Goal: Transaction & Acquisition: Purchase product/service

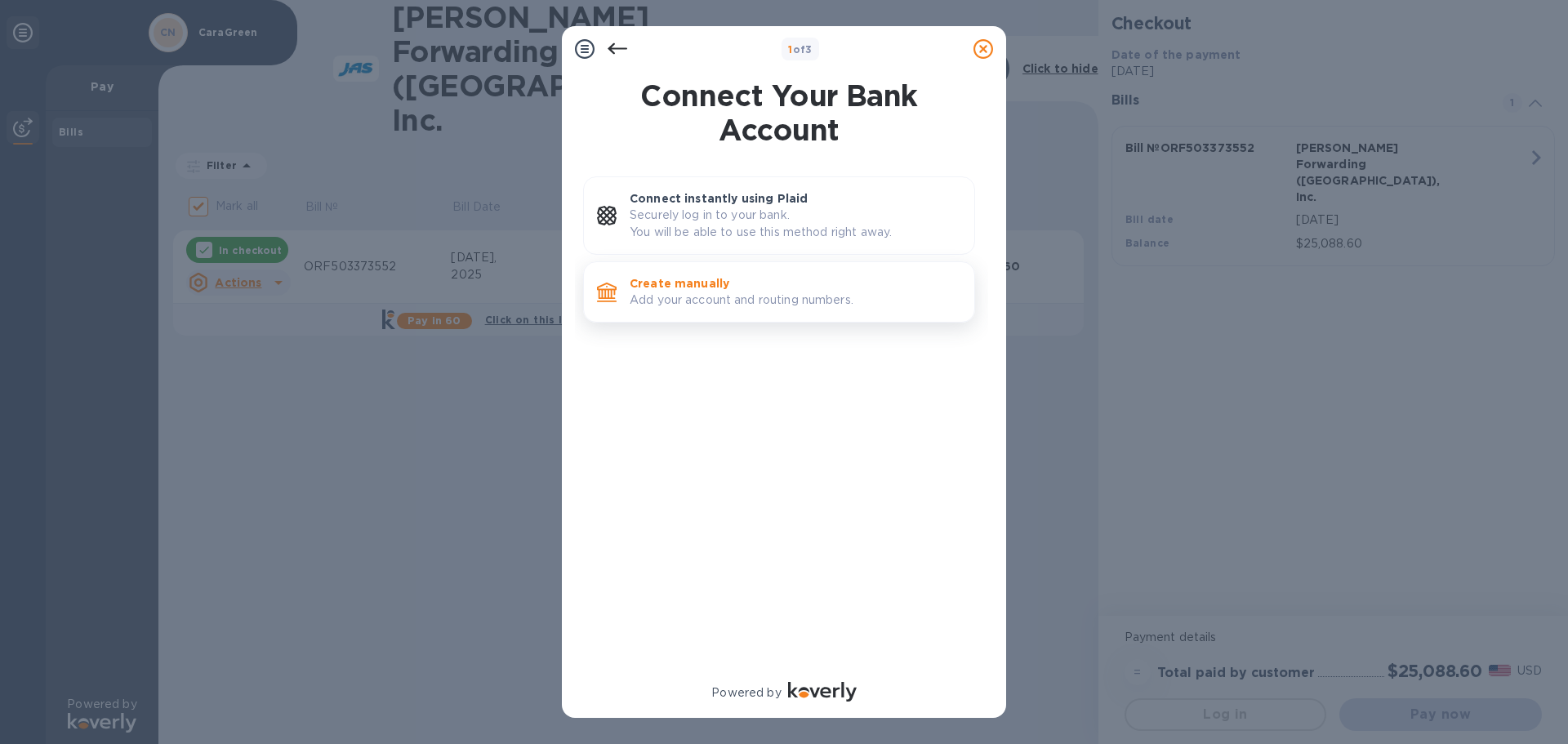
click at [765, 306] on p "Add your account and routing numbers." at bounding box center [795, 300] width 331 height 18
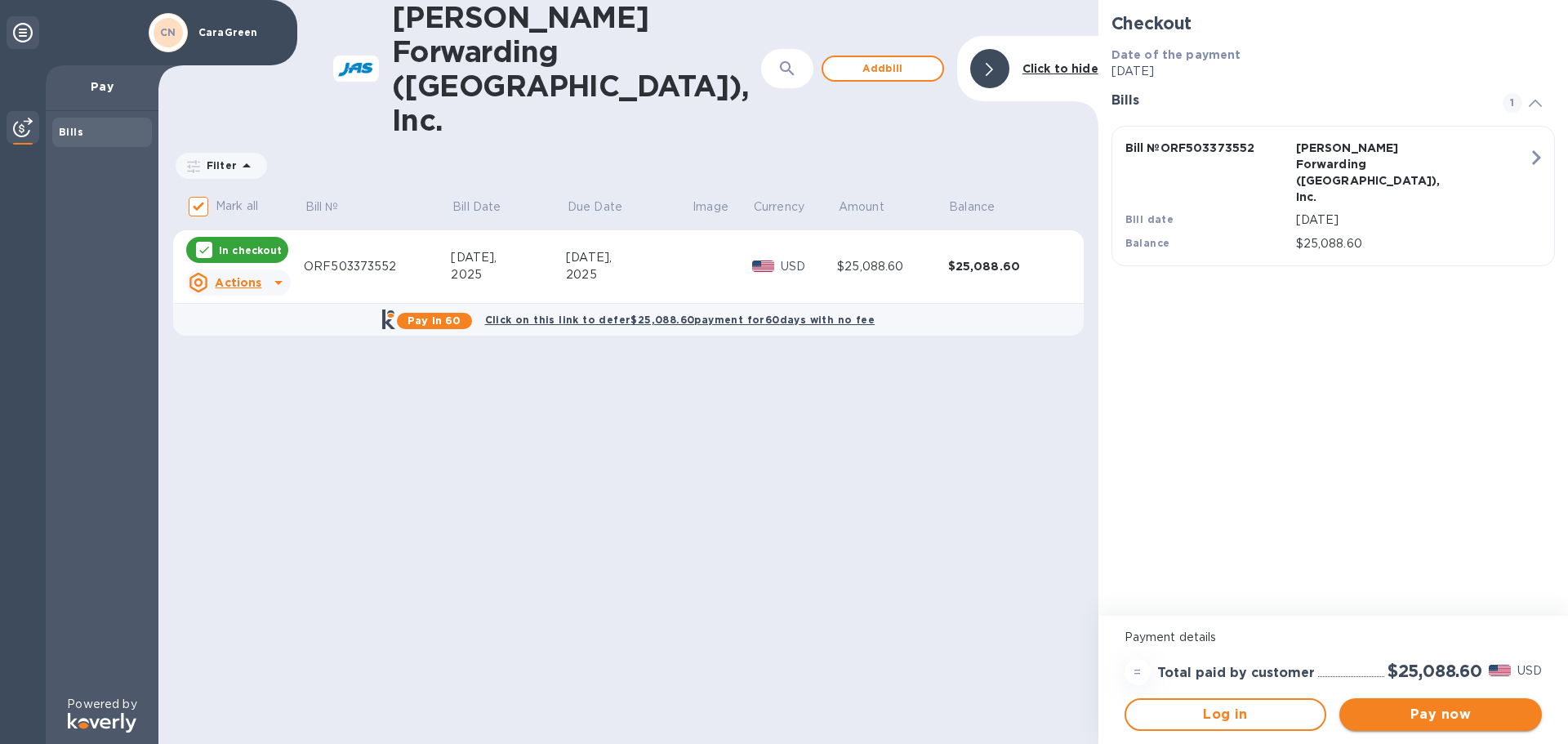
click at [1417, 716] on span "Pay now" at bounding box center [1441, 715] width 176 height 20
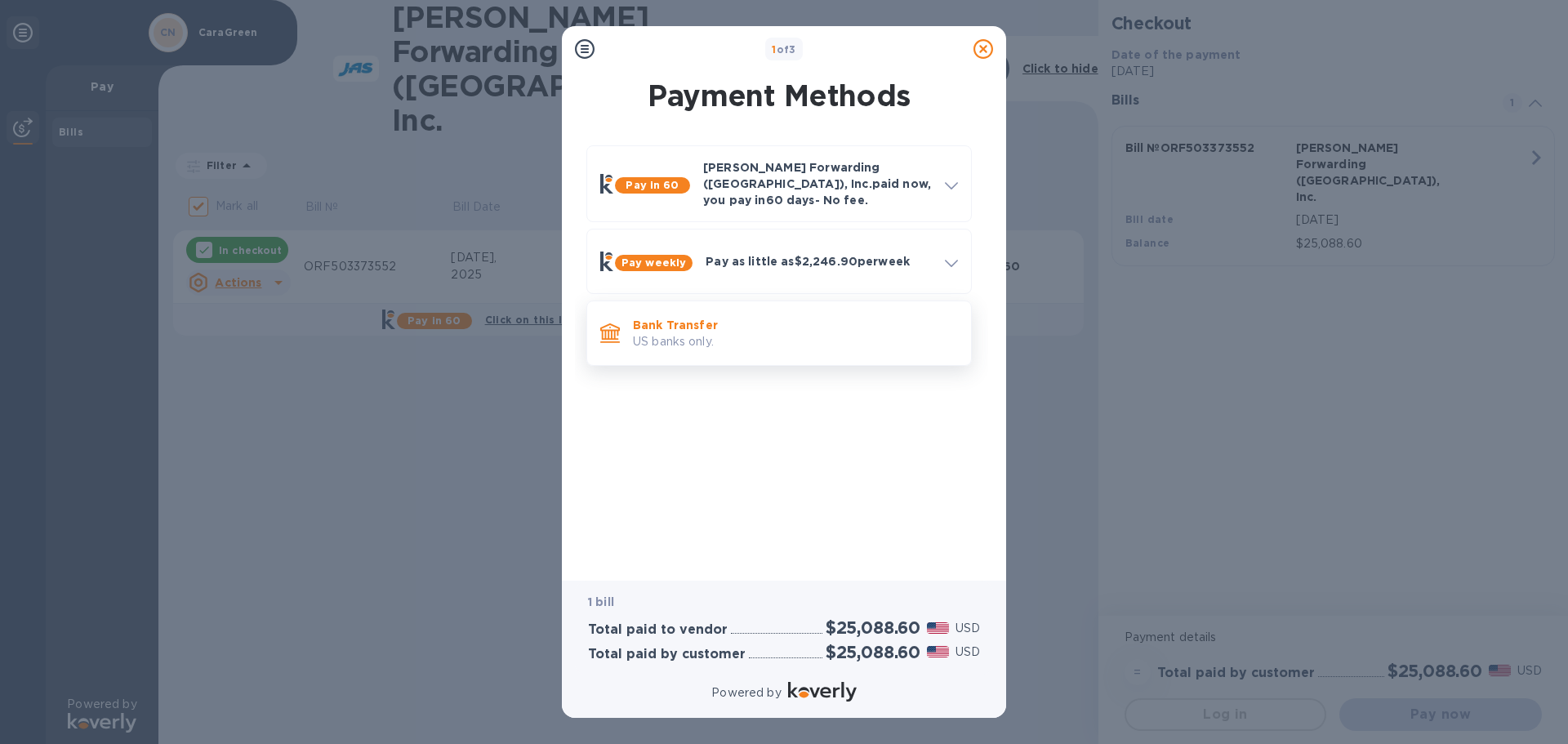
click at [710, 333] on p "US banks only." at bounding box center [796, 342] width 326 height 18
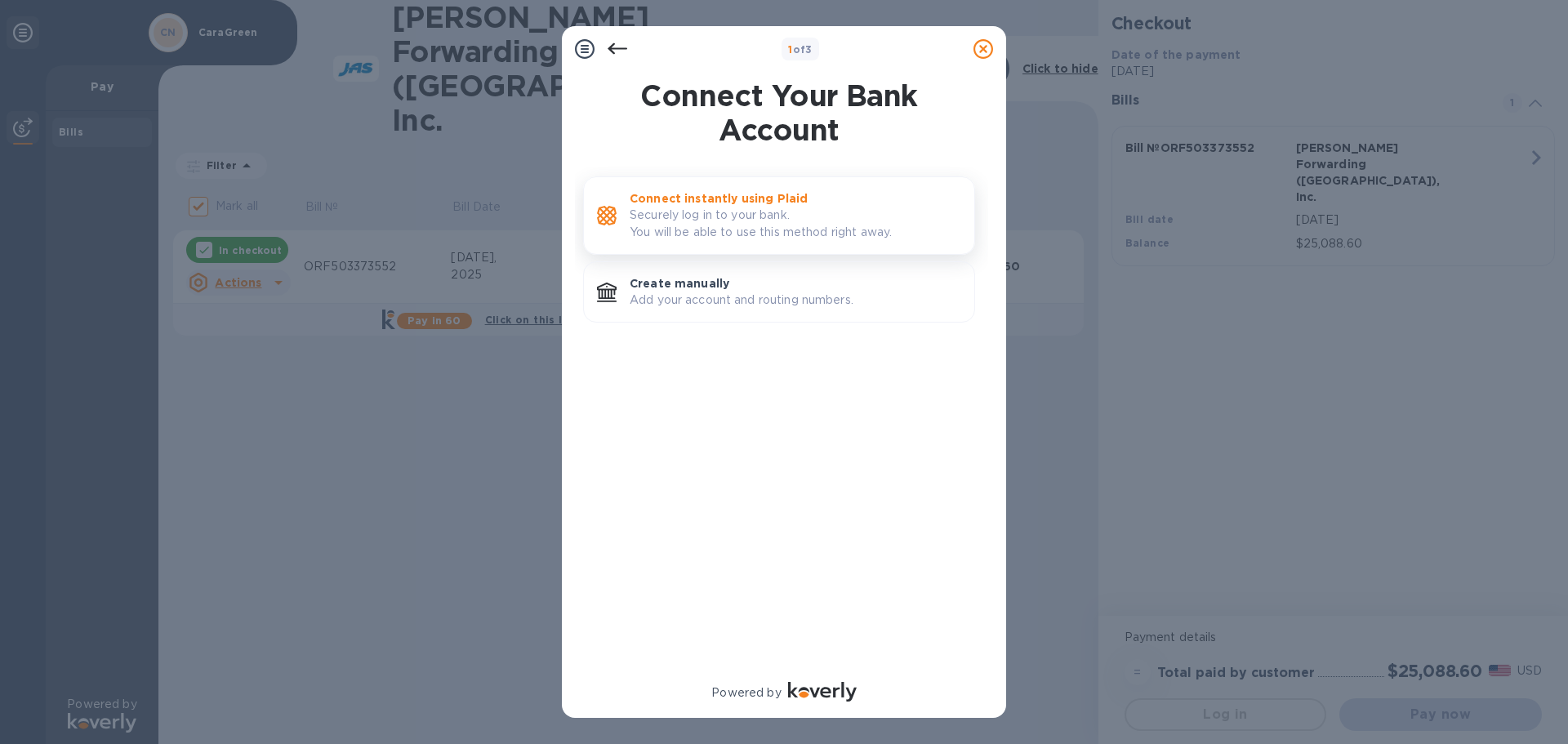
click at [700, 228] on p "Securely log in to your bank. You will be able to use this method right away." at bounding box center [795, 223] width 331 height 34
click at [748, 225] on p "Securely log in to your bank. You will be able to use this method right away." at bounding box center [795, 223] width 331 height 34
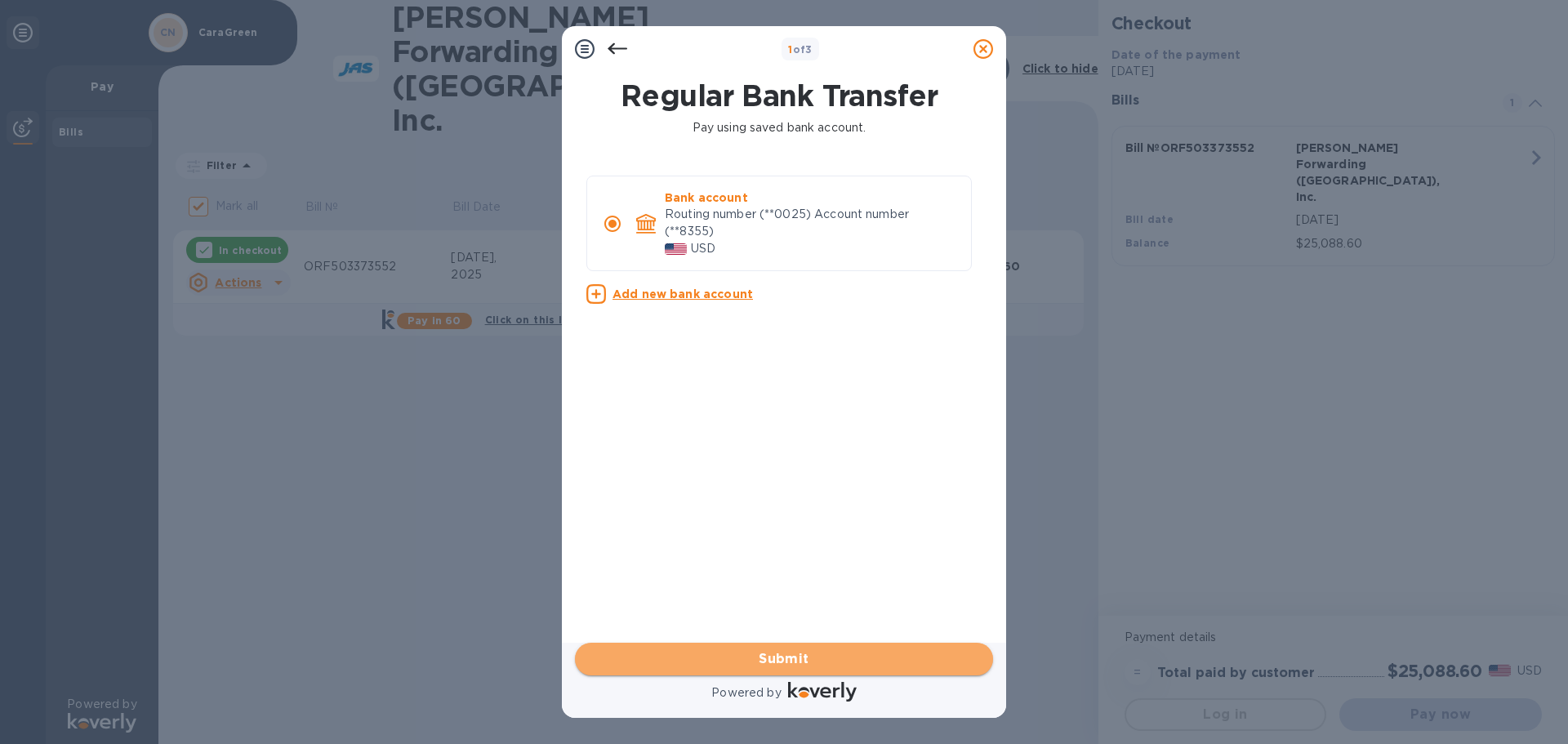
click at [830, 656] on span "Submit" at bounding box center [784, 659] width 392 height 20
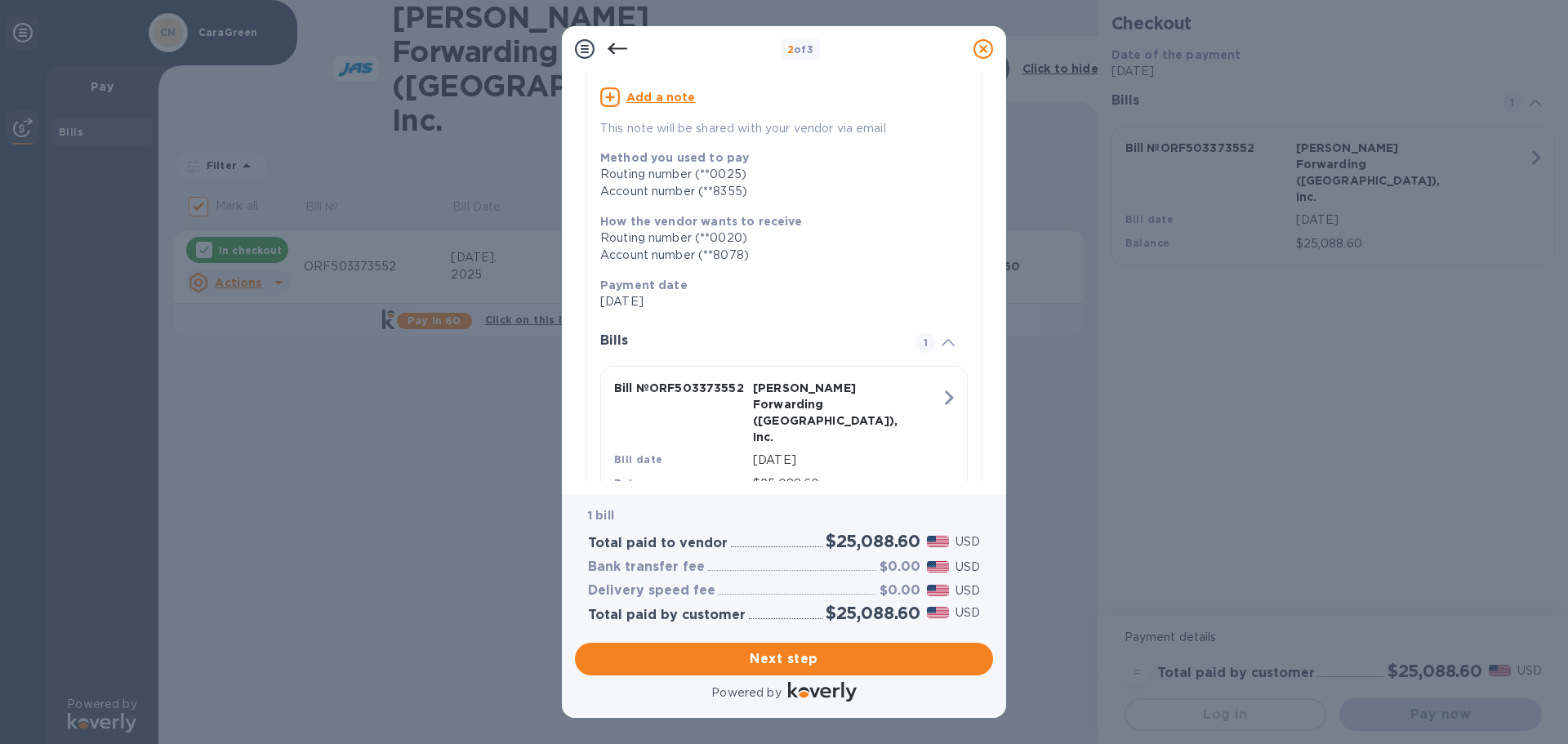
scroll to position [181, 0]
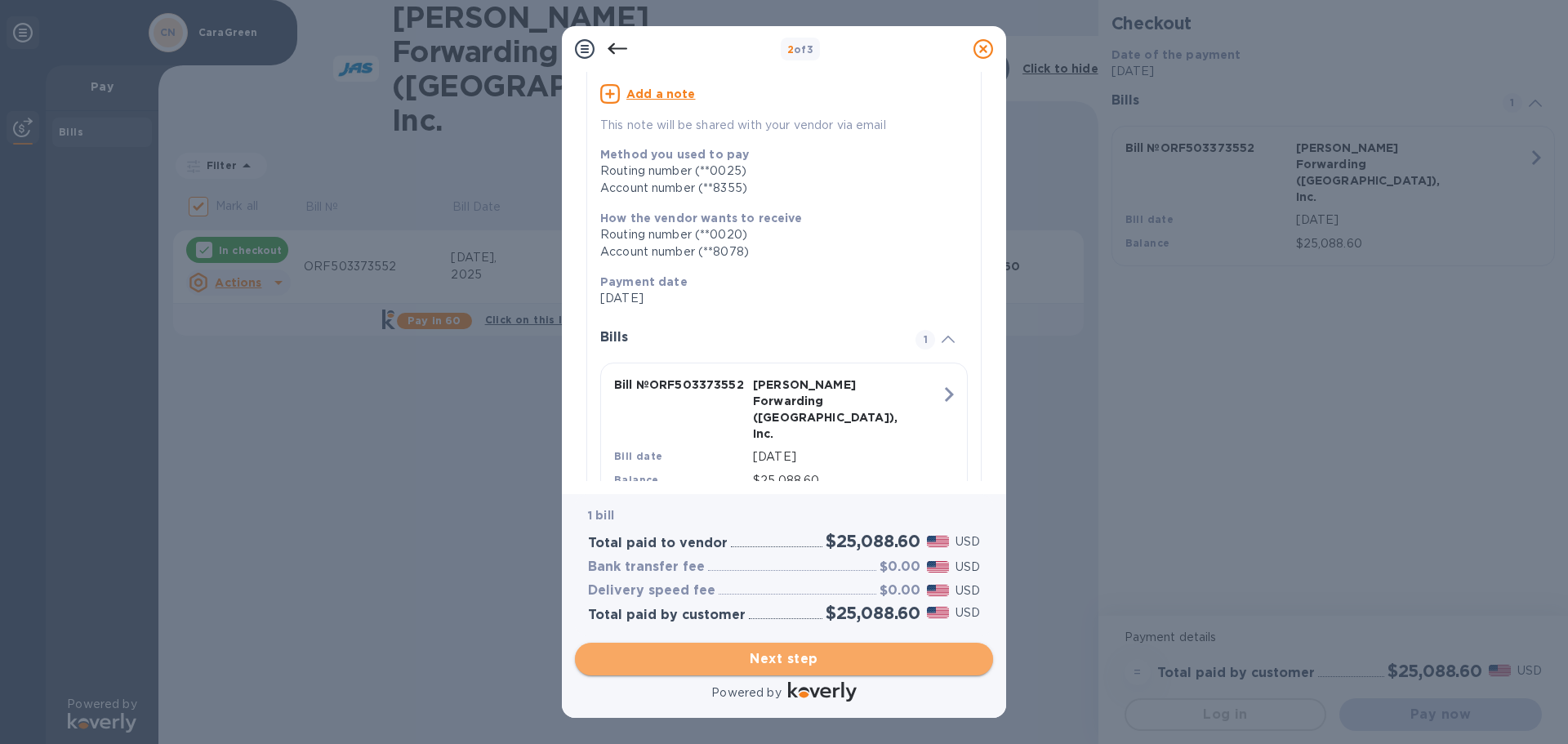
click at [789, 665] on span "Next step" at bounding box center [784, 659] width 392 height 20
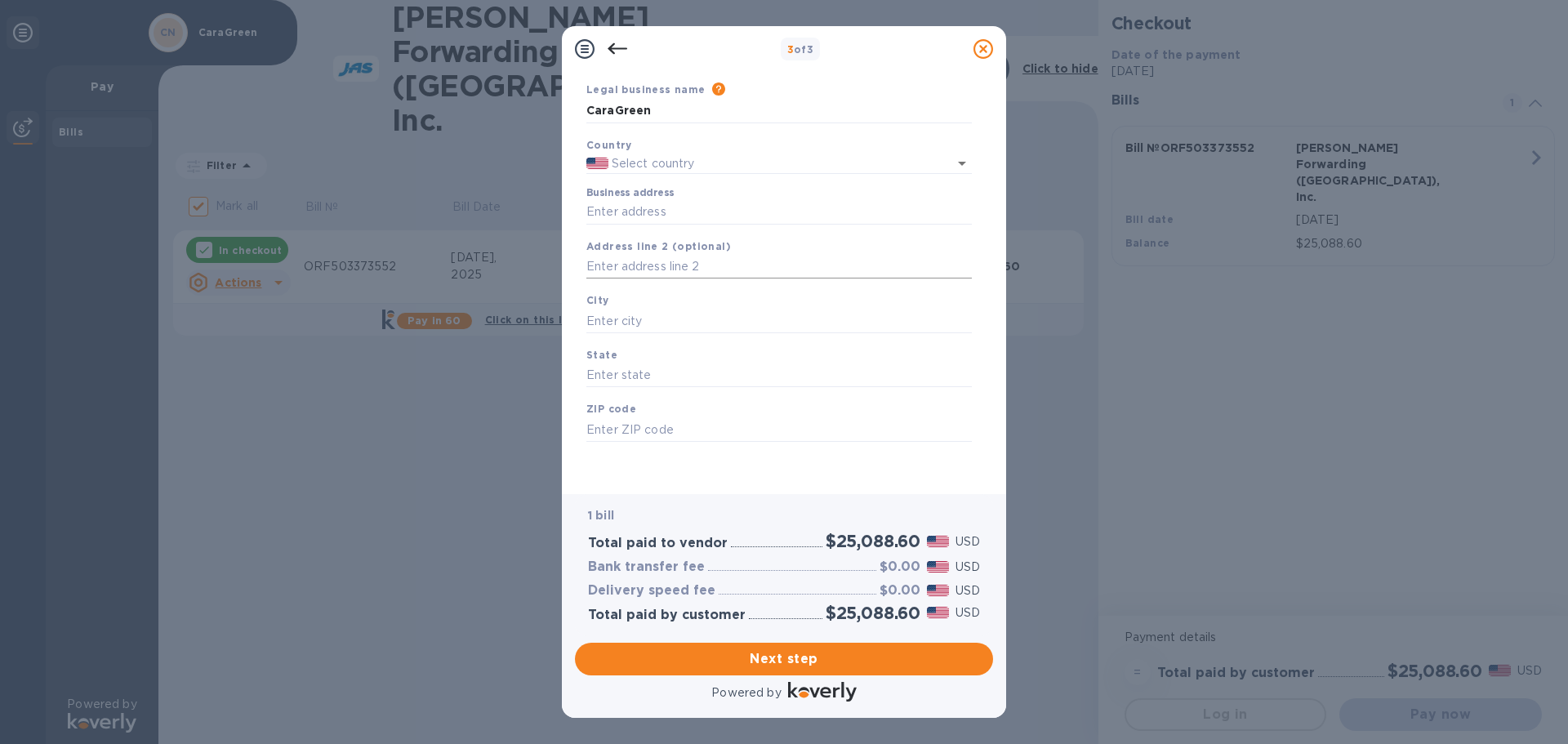
type input "[GEOGRAPHIC_DATA]"
click at [784, 663] on span "Next step" at bounding box center [784, 659] width 392 height 20
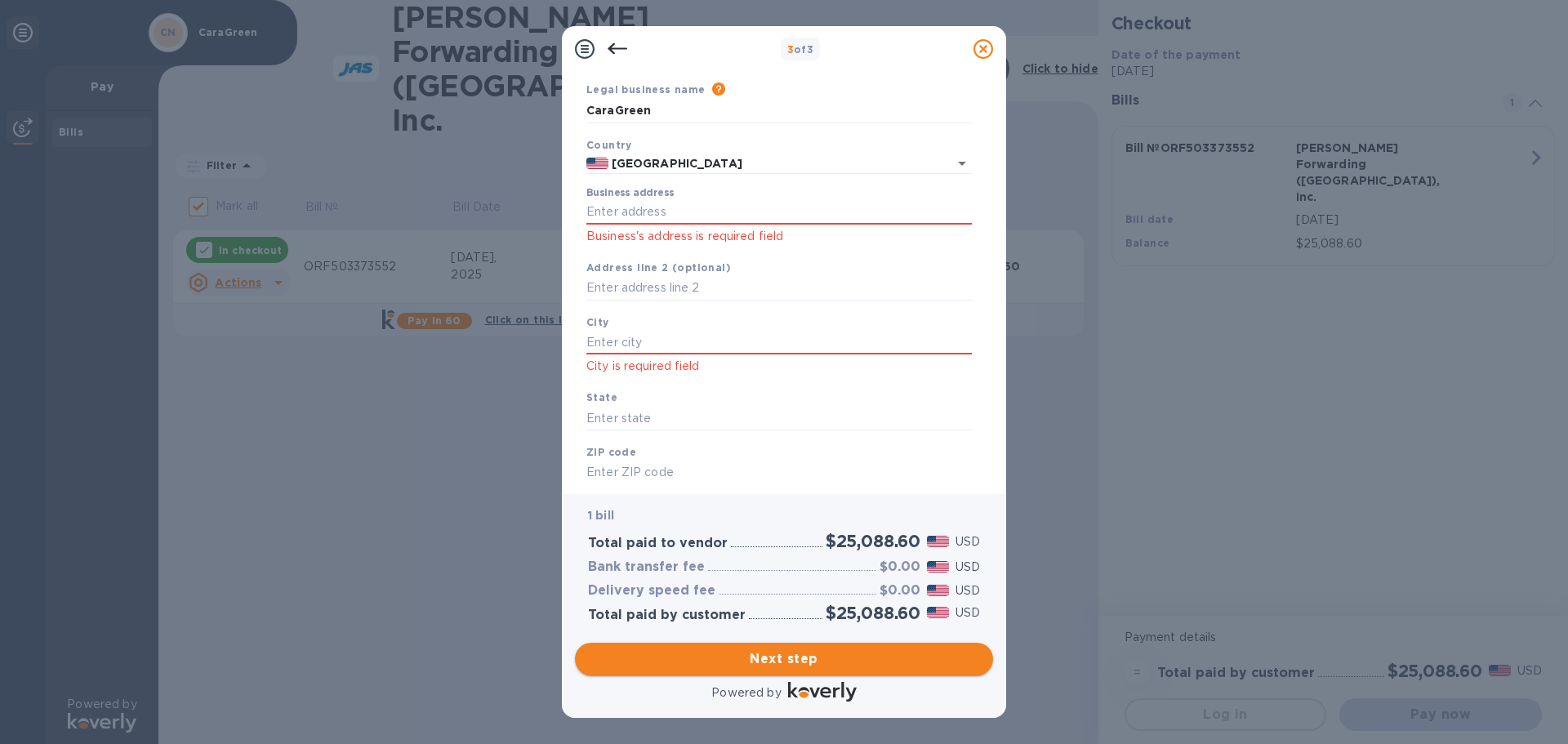
scroll to position [119, 0]
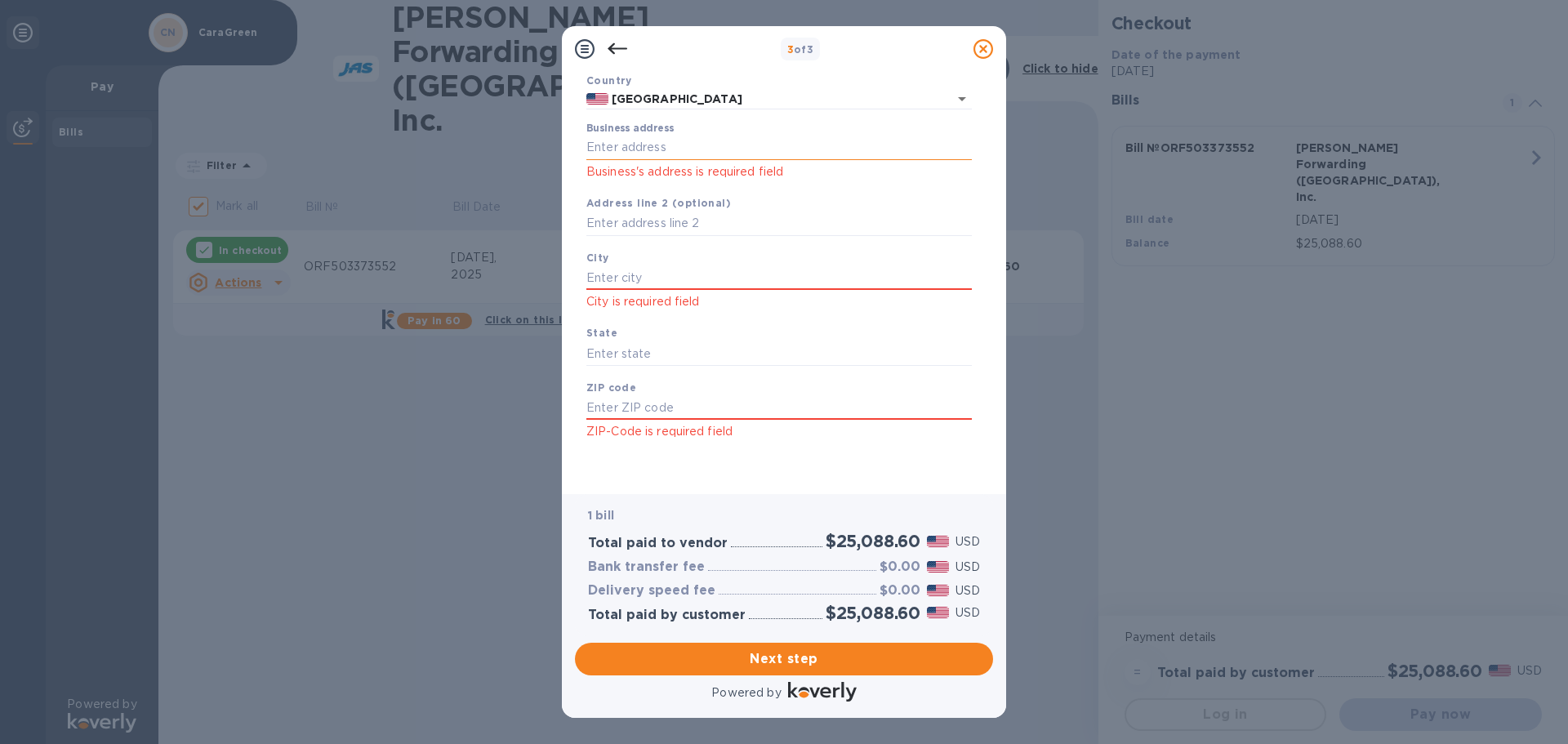
click at [664, 146] on input "Business address" at bounding box center [779, 148] width 385 height 24
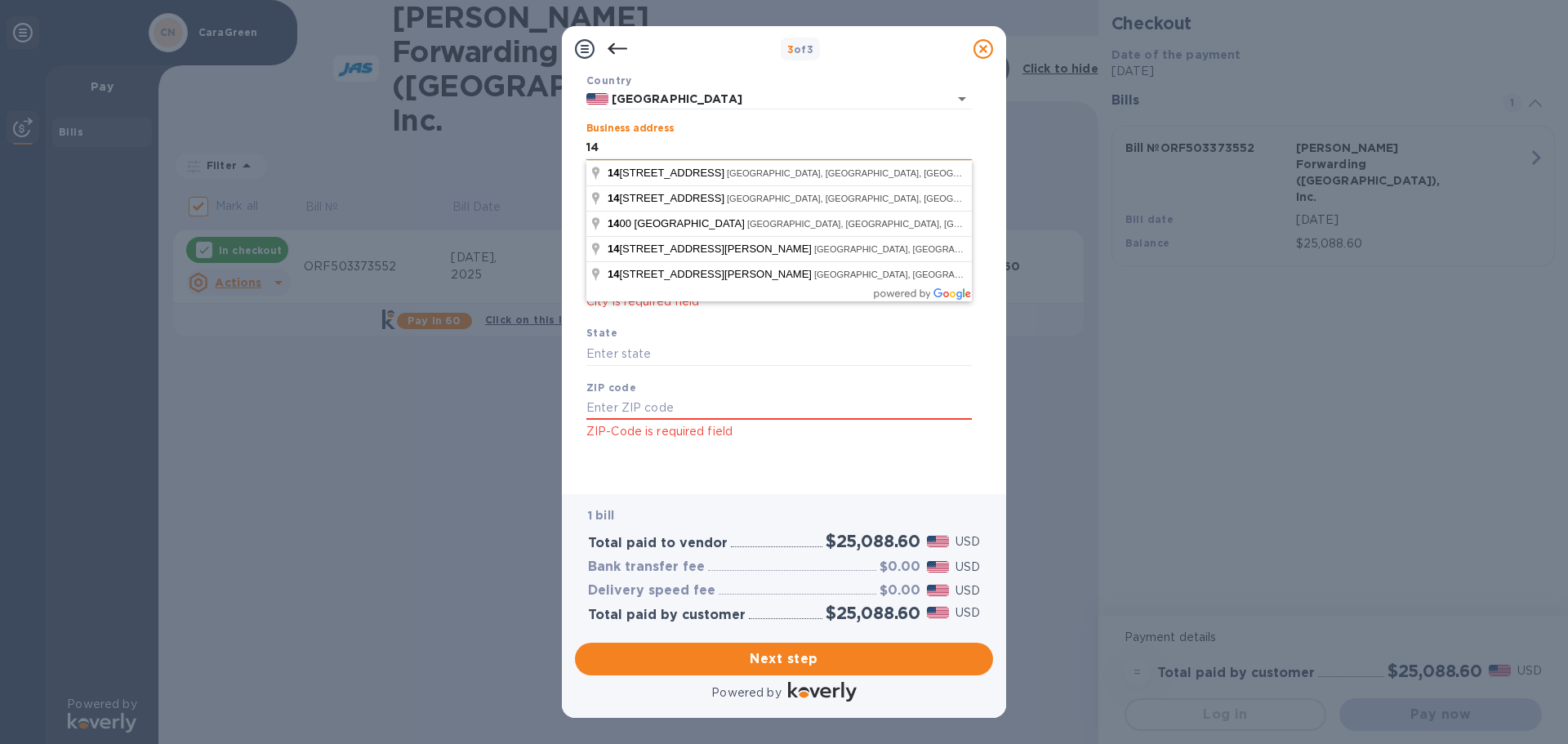
type input "1406 Transport Drive"
click at [713, 107] on input "[GEOGRAPHIC_DATA]" at bounding box center [766, 99] width 318 height 21
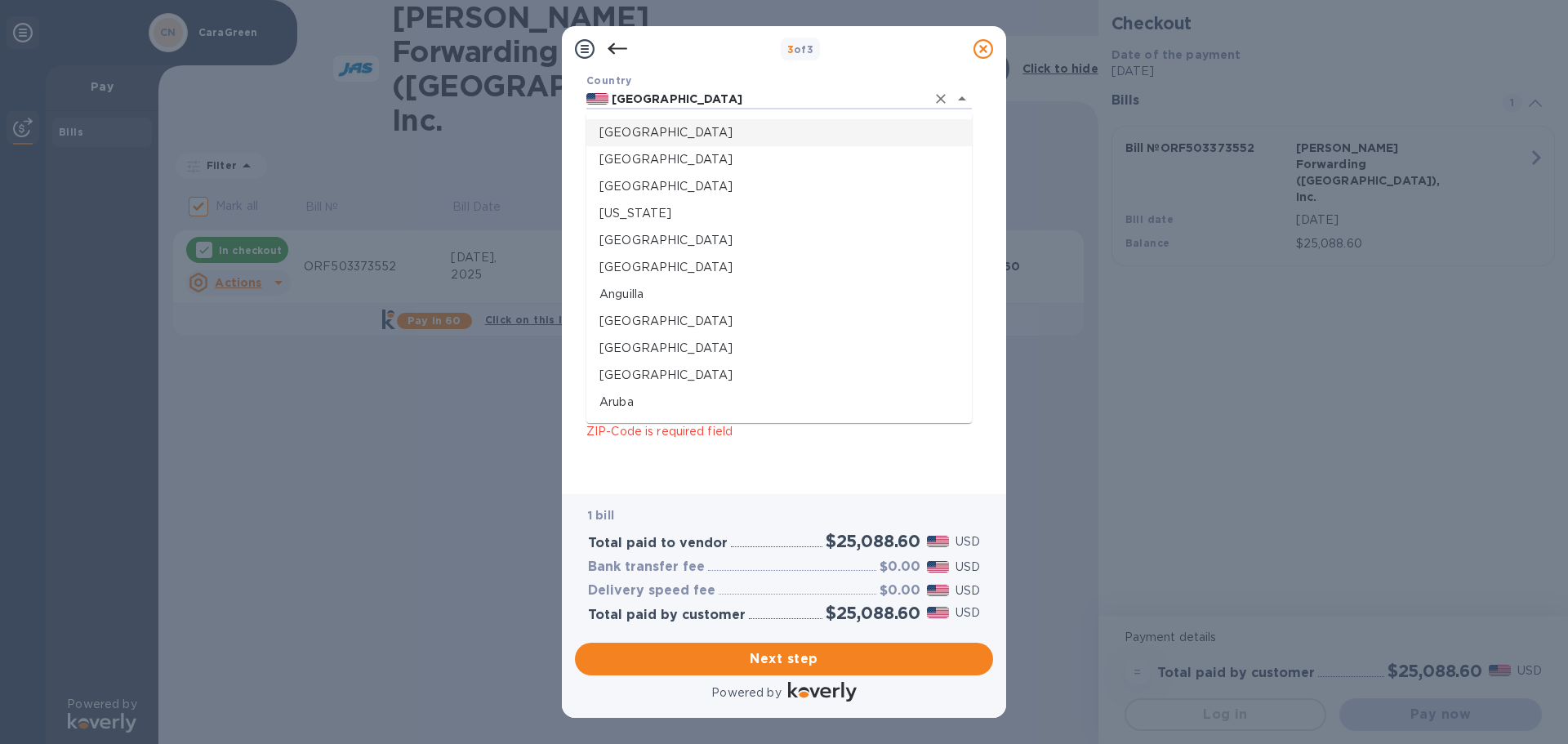
click at [703, 121] on li "[GEOGRAPHIC_DATA]" at bounding box center [779, 133] width 385 height 27
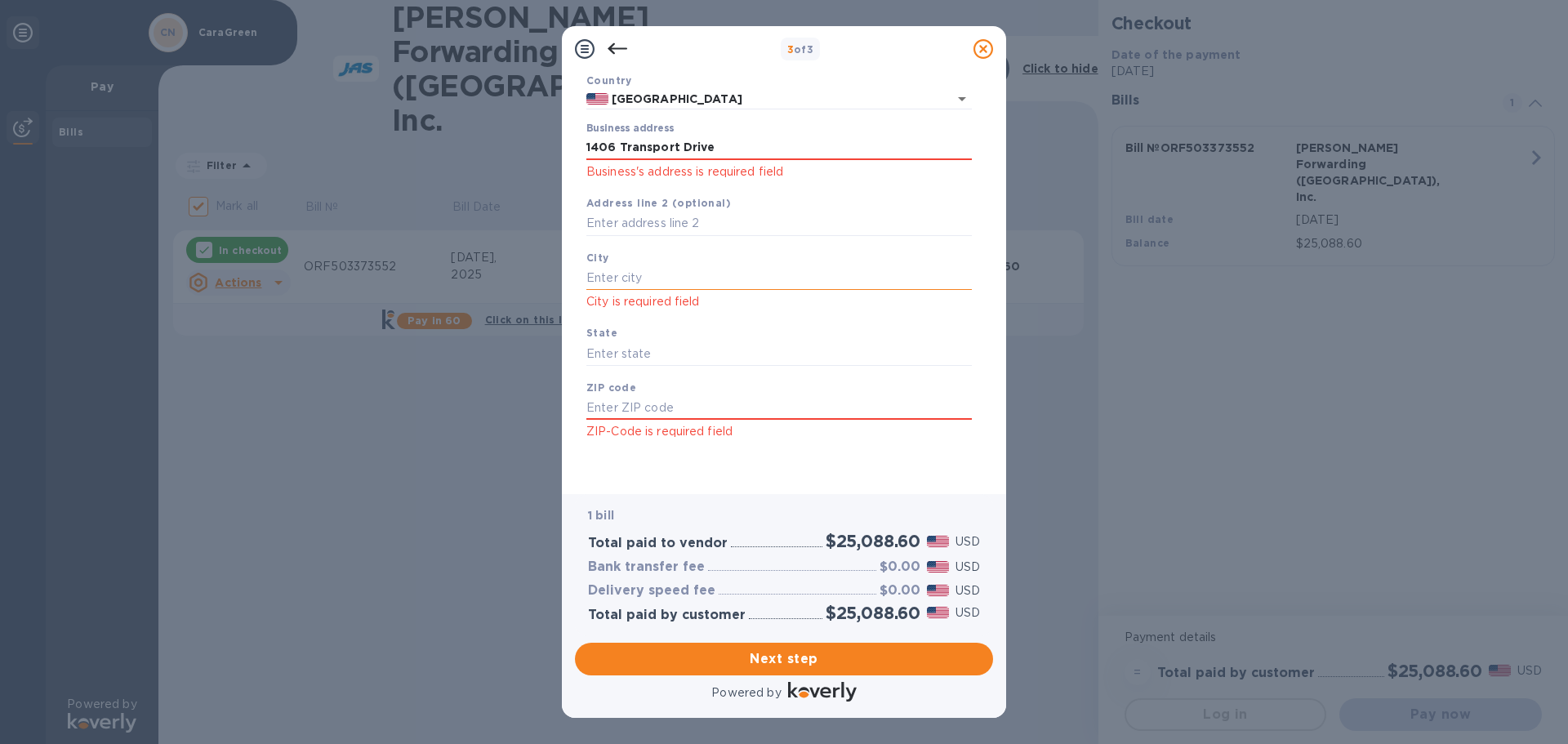
click at [679, 271] on input "text" at bounding box center [779, 278] width 385 height 24
type input "[GEOGRAPHIC_DATA]"
click at [687, 356] on input "text" at bounding box center [779, 353] width 385 height 24
type input "NC"
click at [663, 404] on input "text" at bounding box center [779, 408] width 385 height 24
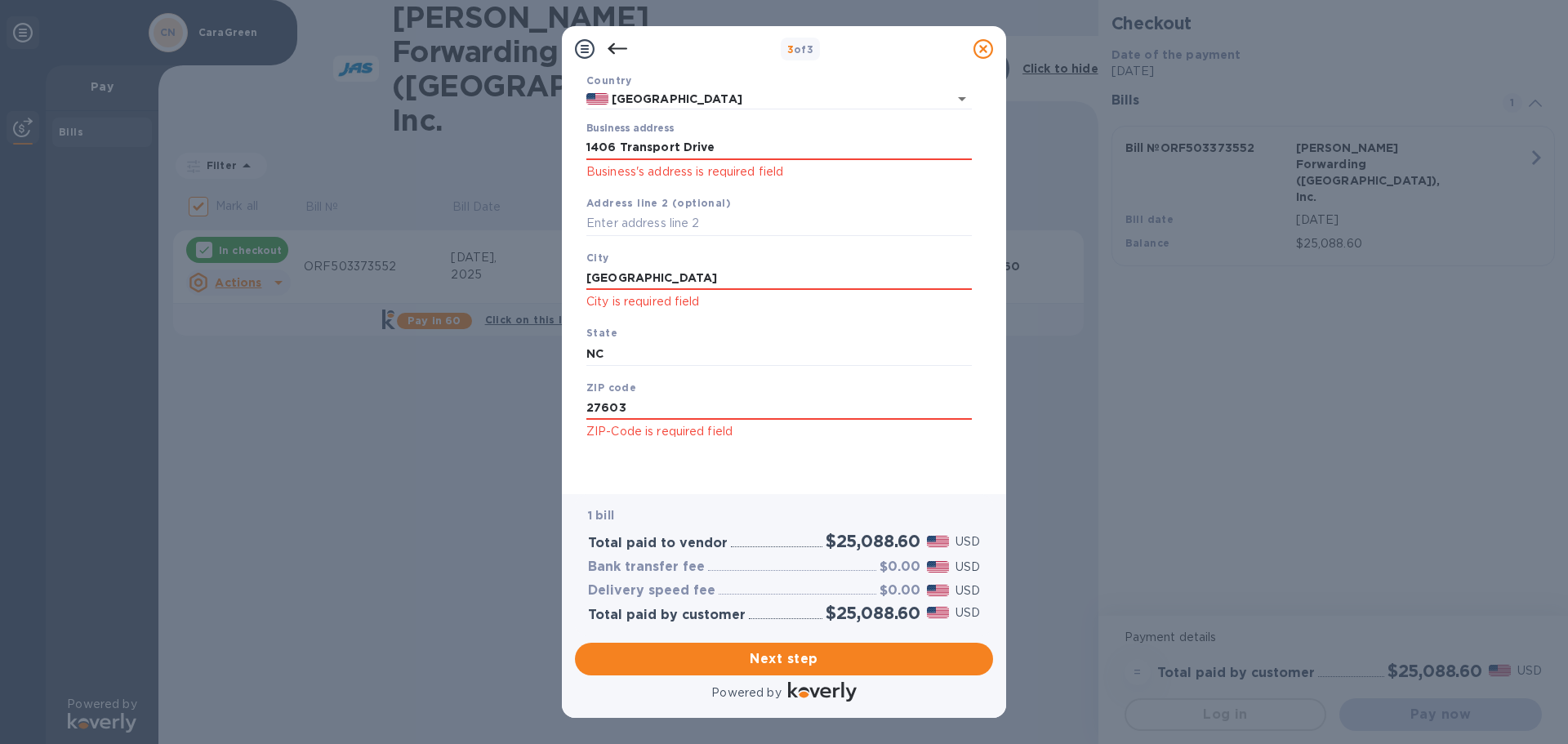
type input "27603"
click at [728, 481] on div "Business Information Legal business name Please provide the legal name that app…" at bounding box center [784, 277] width 418 height 410
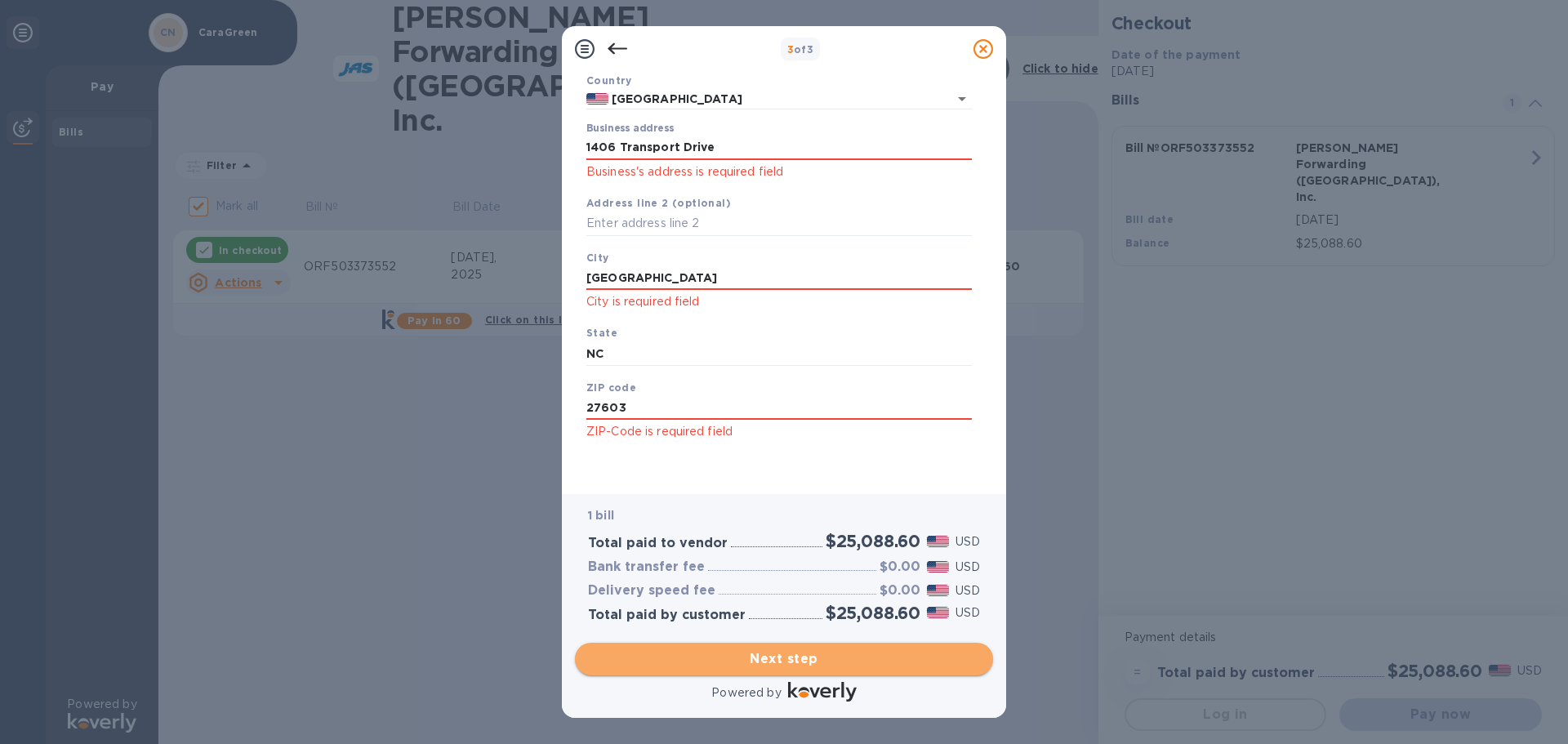
click at [793, 655] on span "Next step" at bounding box center [784, 659] width 392 height 20
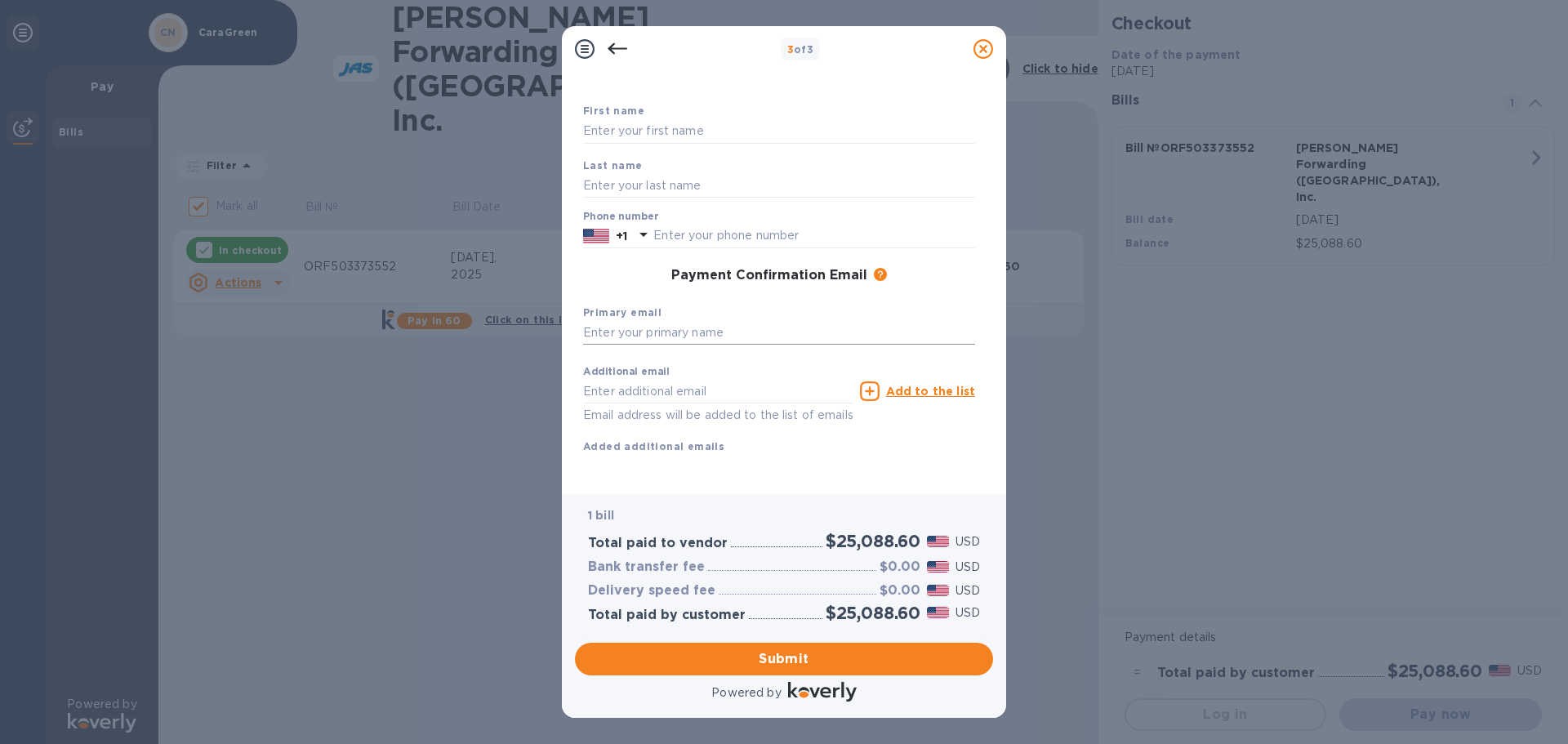
click at [681, 321] on input "text" at bounding box center [779, 332] width 392 height 24
type input "[PERSON_NAME][EMAIL_ADDRESS][DOMAIN_NAME]"
click at [788, 379] on input "text" at bounding box center [719, 391] width 271 height 24
type input "[PERSON_NAME][EMAIL_ADDRESS][DOMAIN_NAME]"
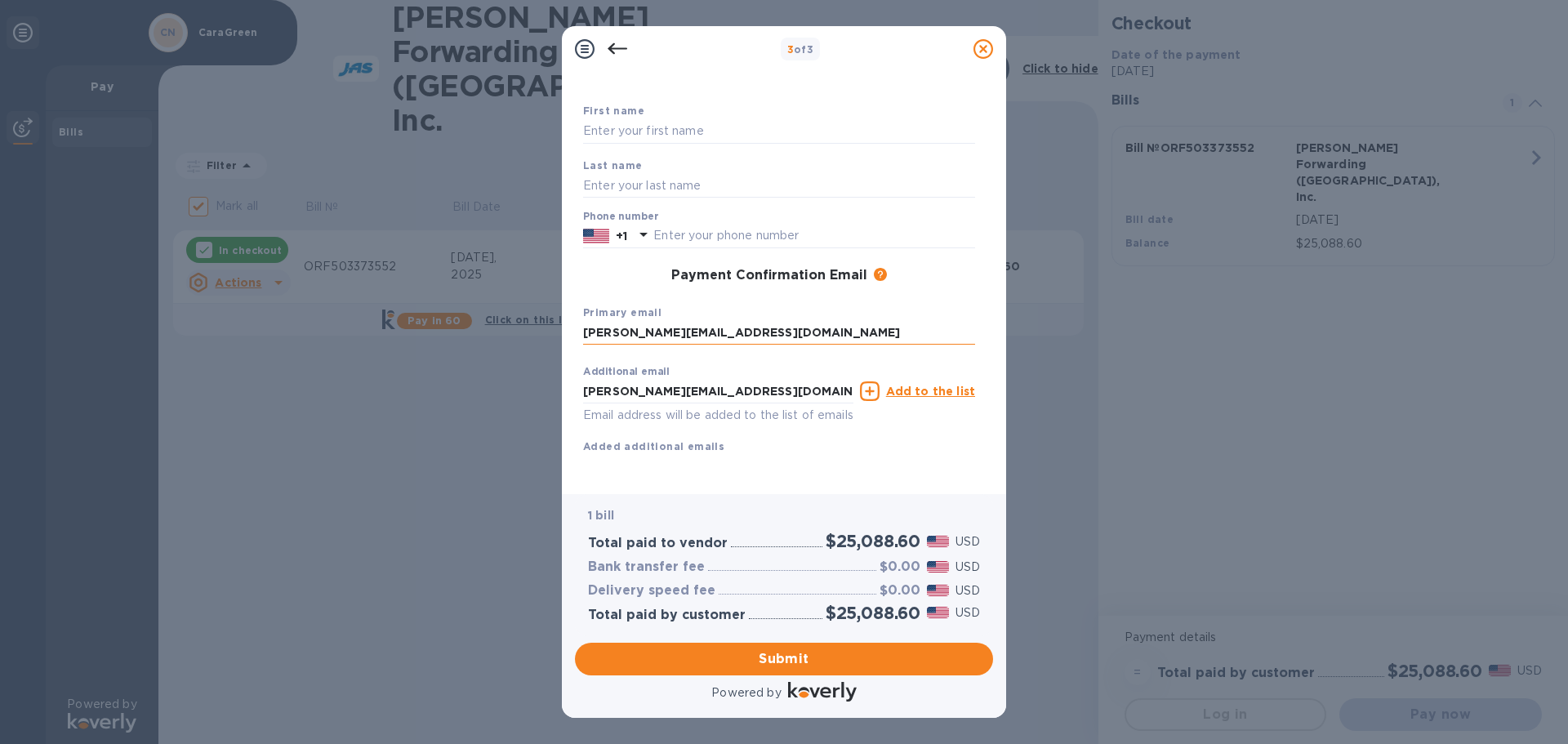
click at [624, 321] on input "[PERSON_NAME][EMAIL_ADDRESS][DOMAIN_NAME]" at bounding box center [779, 332] width 392 height 24
type input "[PERSON_NAME][EMAIL_ADDRESS][DOMAIN_NAME]"
click at [619, 379] on input "[PERSON_NAME][EMAIL_ADDRESS][DOMAIN_NAME]" at bounding box center [719, 391] width 271 height 24
type input "[PERSON_NAME][EMAIL_ADDRESS][DOMAIN_NAME]"
click at [816, 457] on div "First name Last name Phone number +1 Payment Confirmation Email The added email…" at bounding box center [779, 291] width 392 height 379
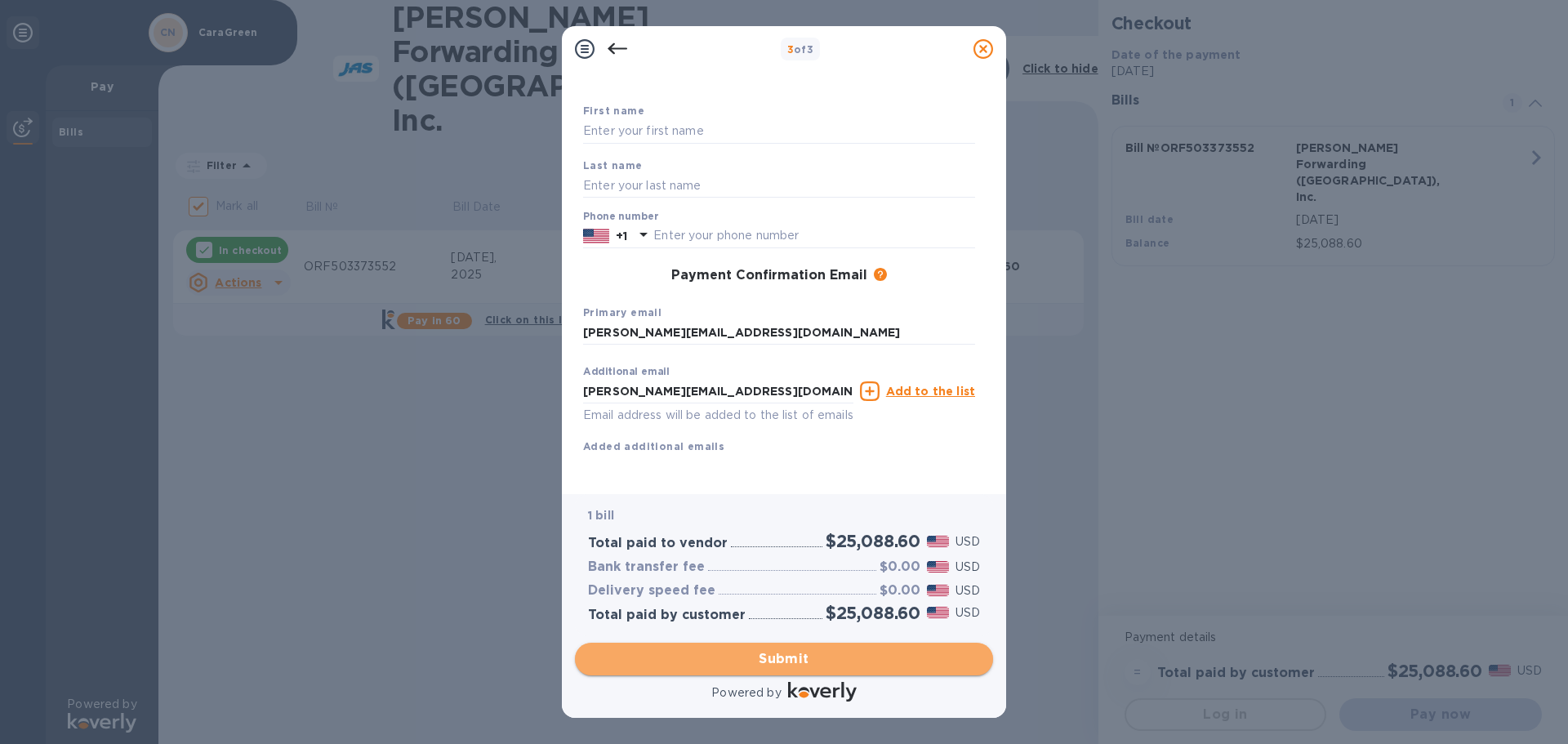
click at [761, 656] on span "Submit" at bounding box center [784, 659] width 392 height 20
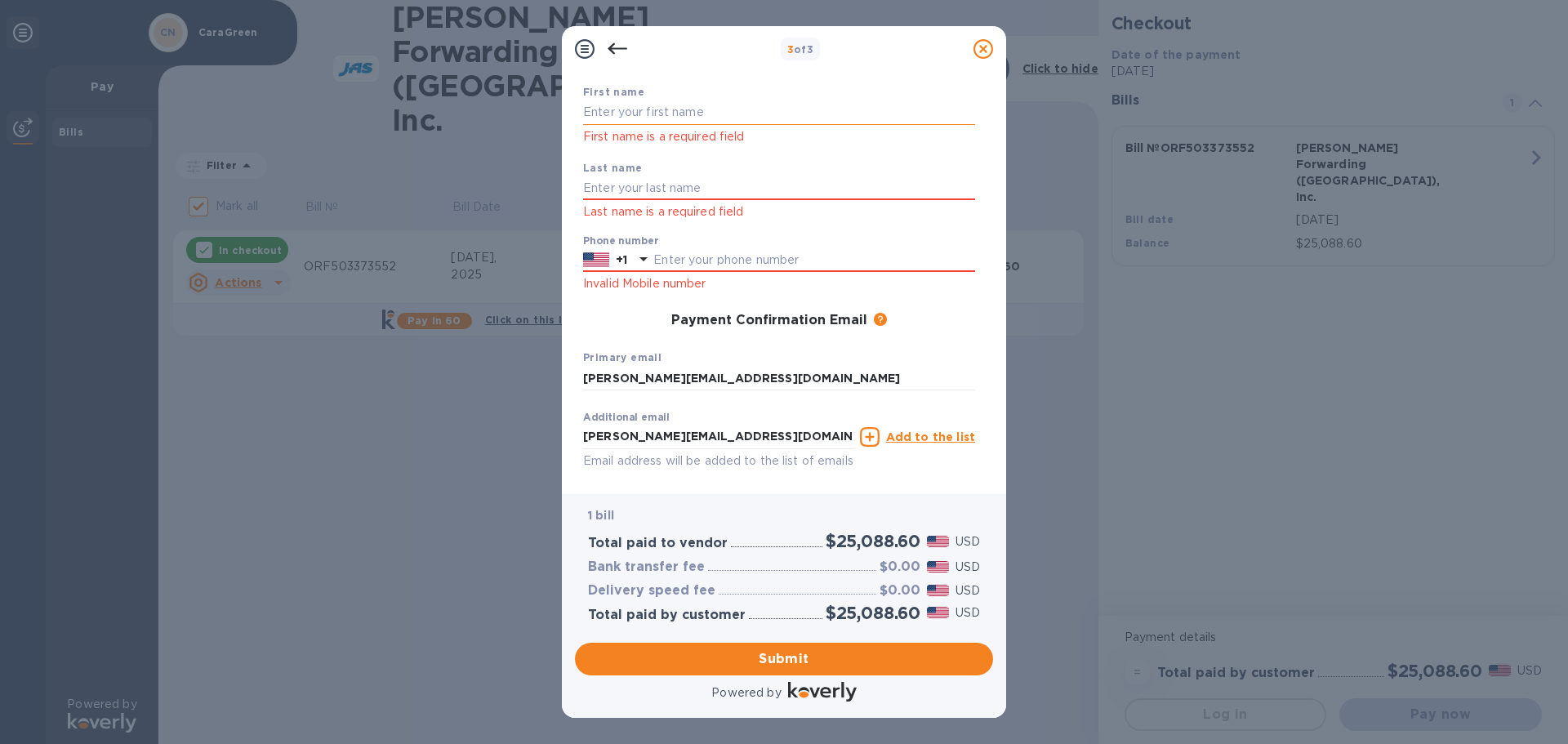
click at [690, 121] on input "text" at bounding box center [779, 112] width 392 height 24
type input "[PERSON_NAME]"
click at [623, 186] on input "text" at bounding box center [779, 188] width 392 height 24
type input "[PERSON_NAME]"
click at [663, 256] on input "text" at bounding box center [813, 260] width 322 height 24
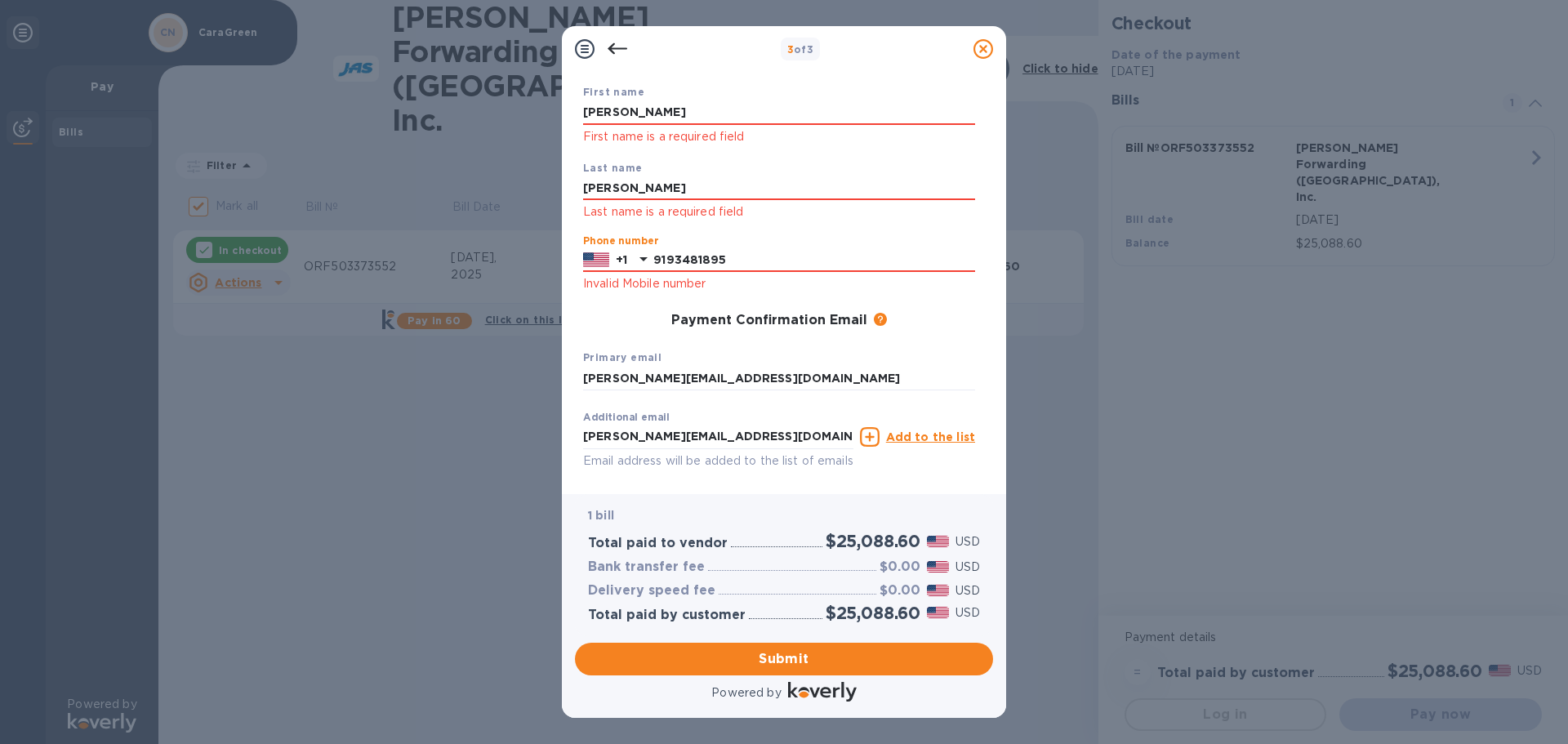
type input "9193481895"
click at [749, 345] on div "Primary email [PERSON_NAME][EMAIL_ADDRESS][DOMAIN_NAME]" at bounding box center [779, 370] width 405 height 55
click at [780, 658] on span "Submit" at bounding box center [784, 659] width 392 height 20
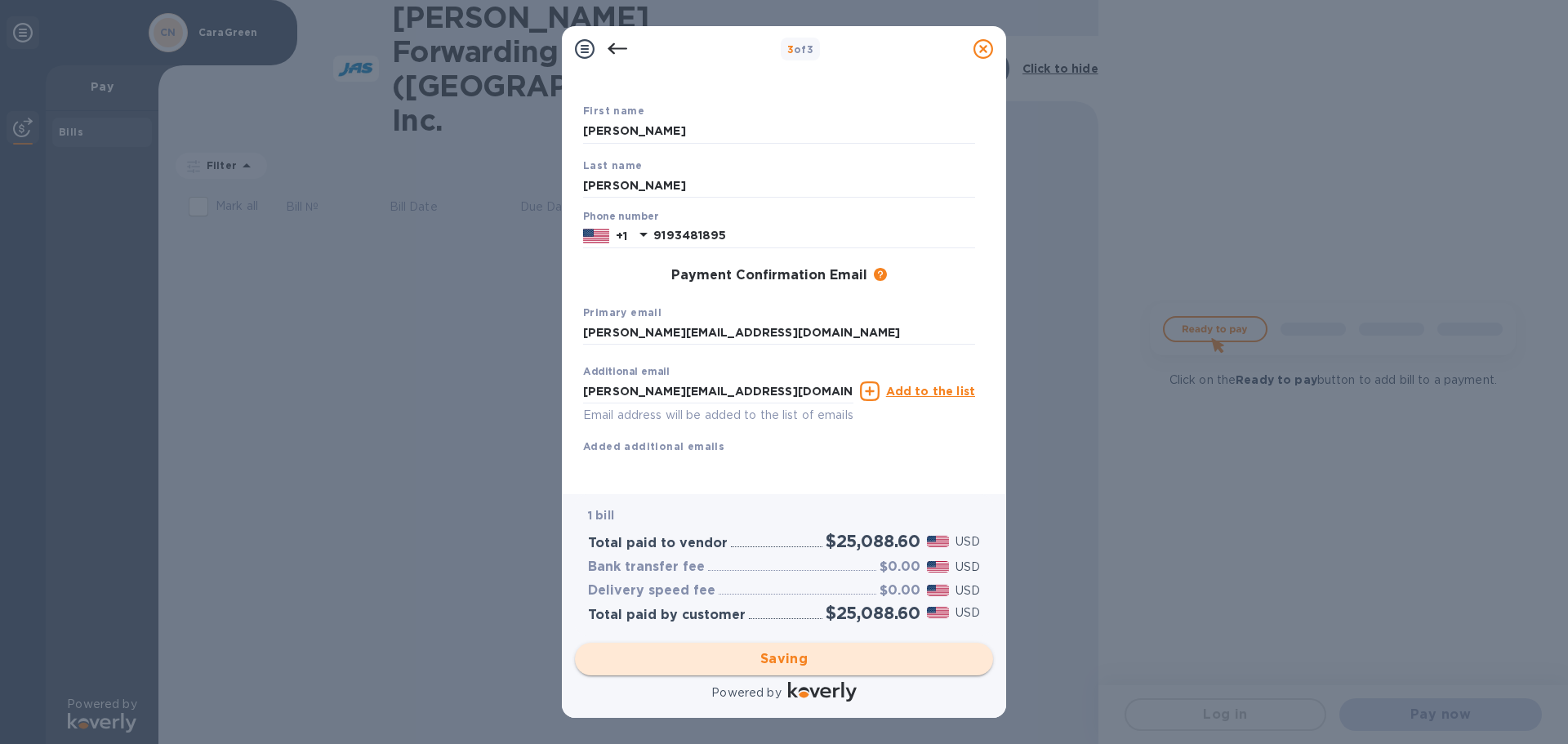
checkbox input "false"
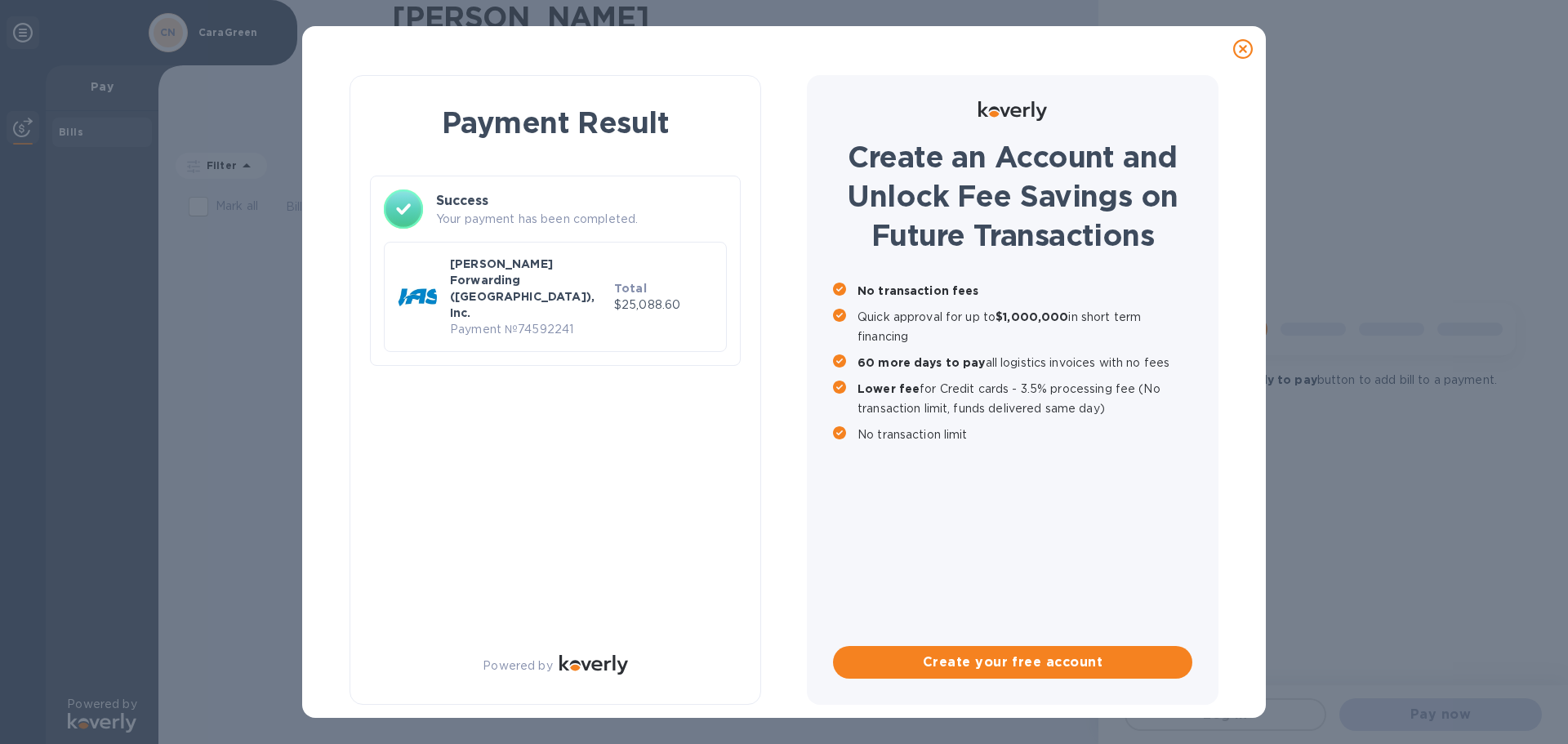
scroll to position [0, 0]
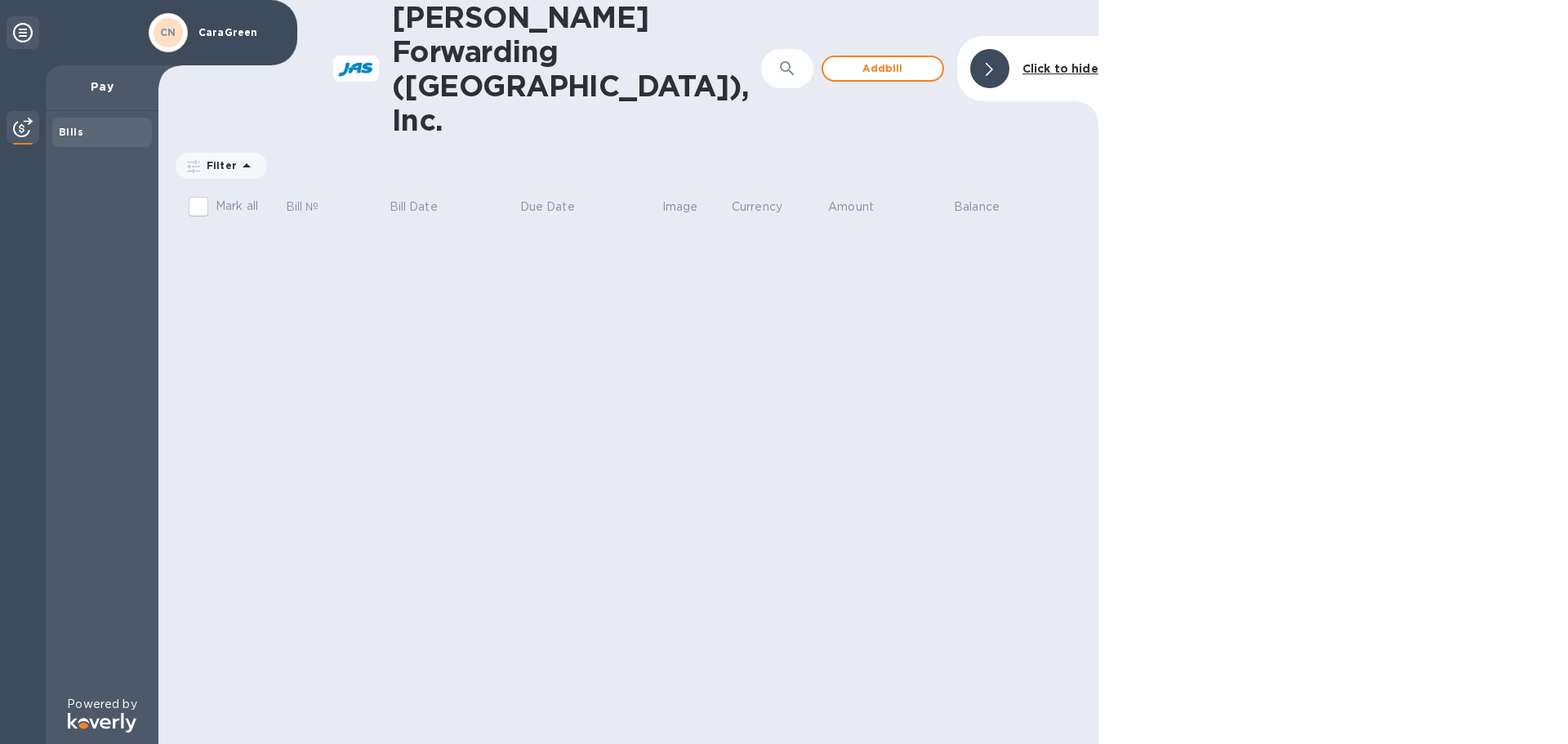
click at [1418, 22] on div at bounding box center [1333, 372] width 469 height 744
